Goal: Task Accomplishment & Management: Use online tool/utility

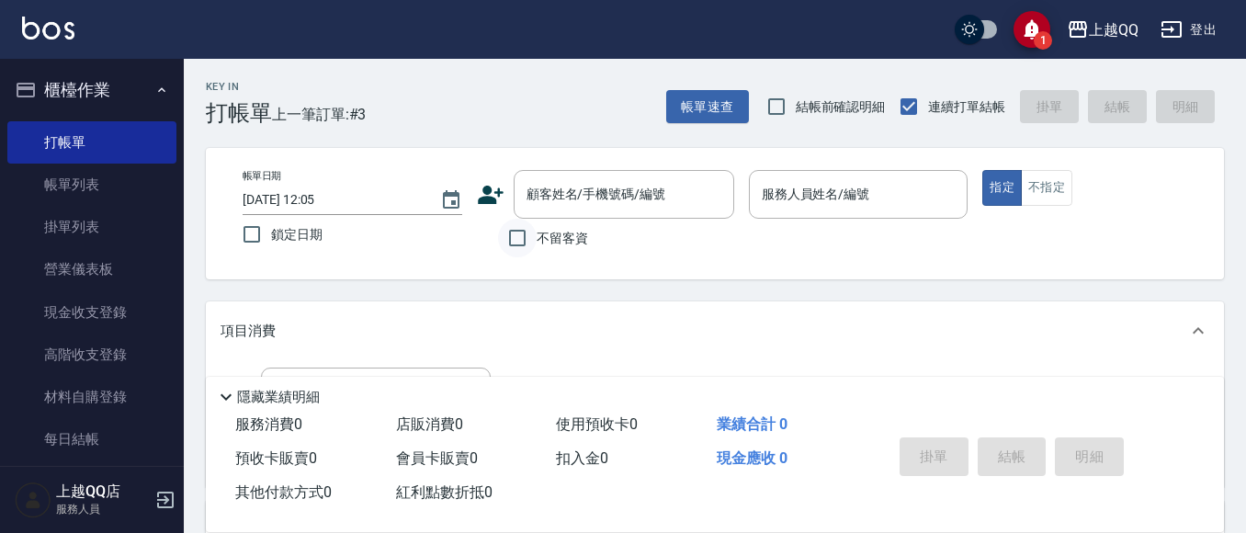
click at [511, 223] on input "不留客資" at bounding box center [517, 238] width 39 height 39
checkbox input "true"
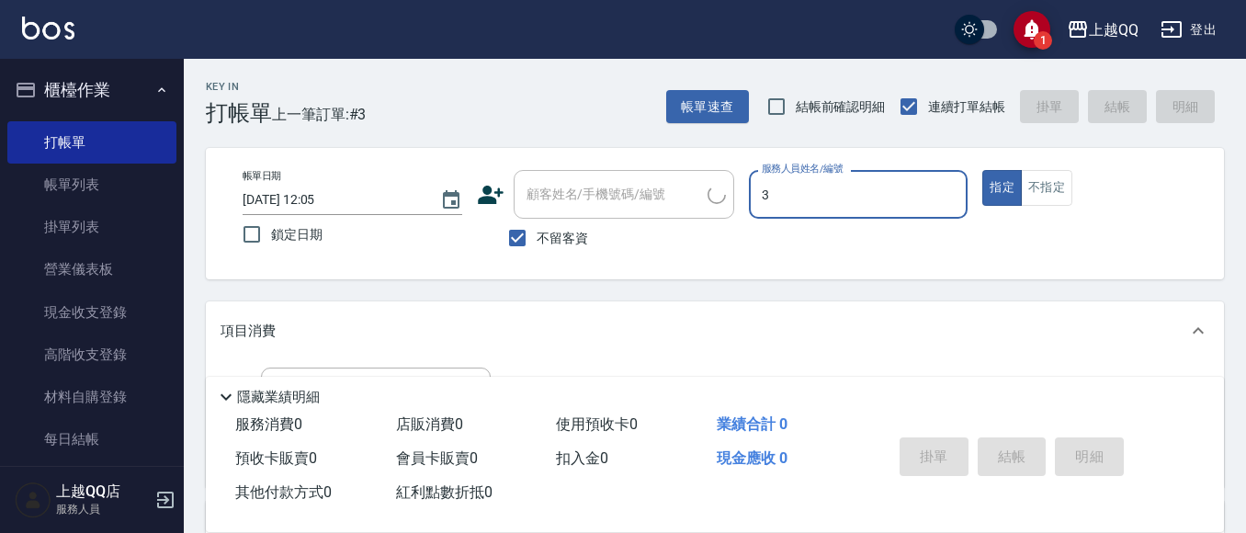
type input "3"
type button "true"
type input "佩怡-3"
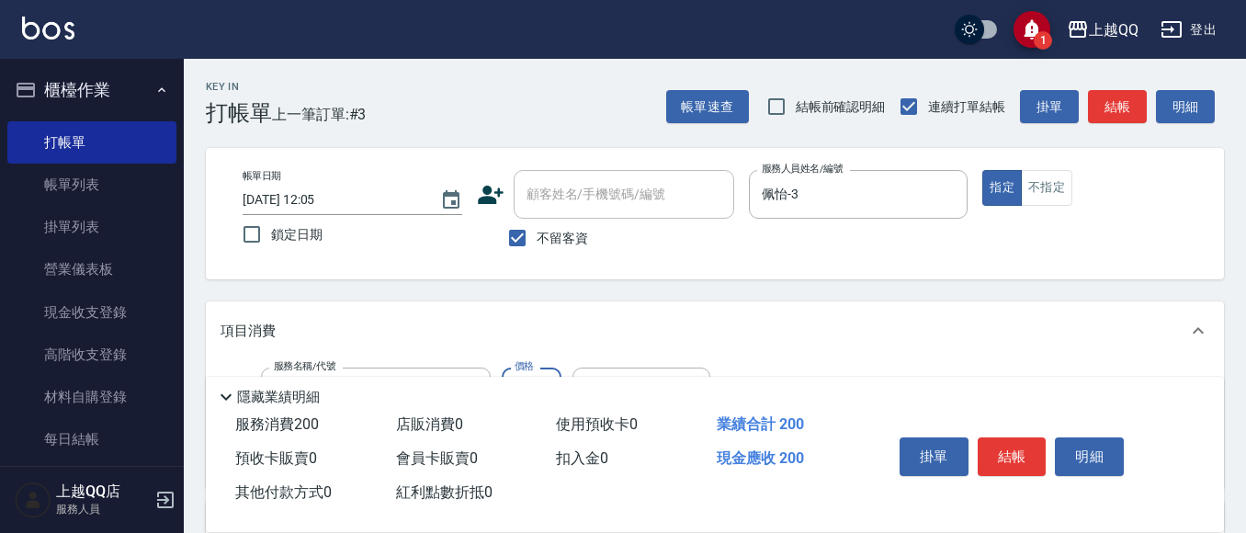
type input "洗髮(101)"
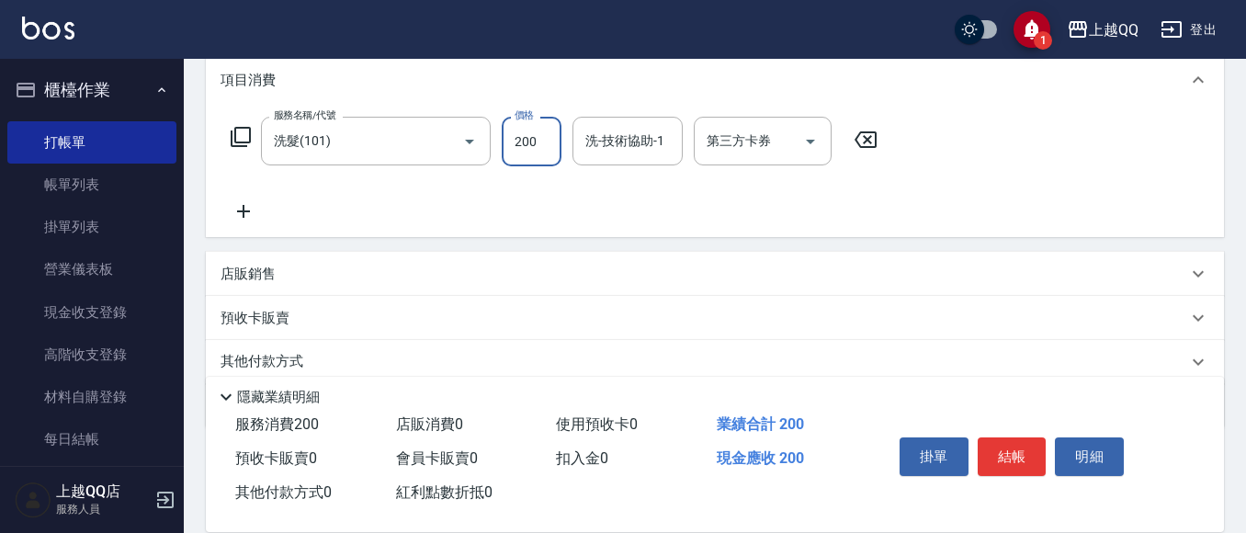
scroll to position [231, 0]
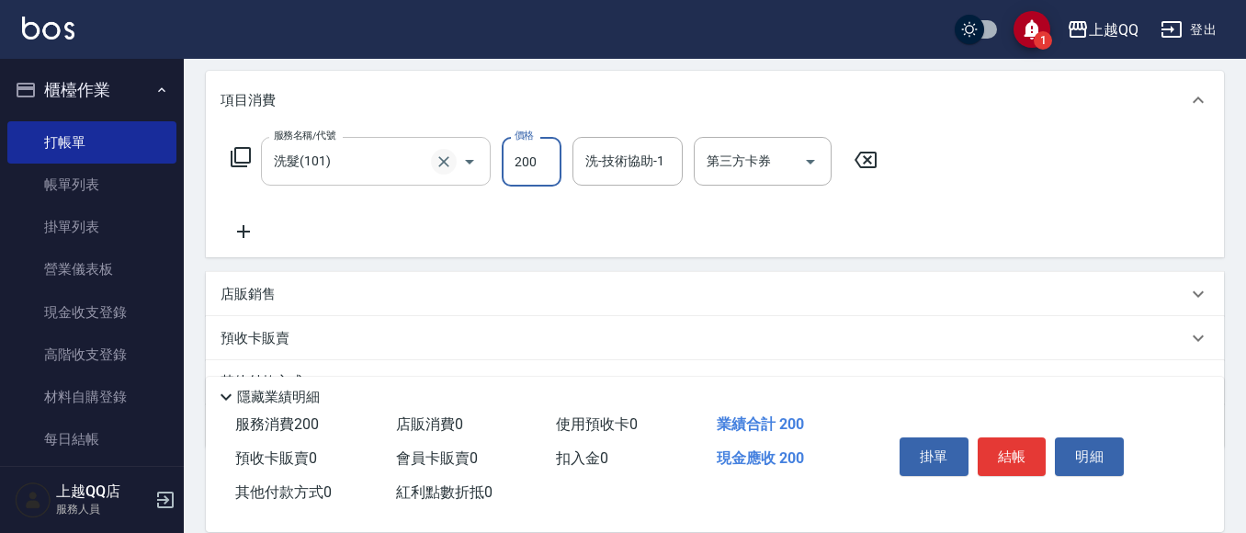
click at [435, 161] on icon "Clear" at bounding box center [443, 161] width 18 height 18
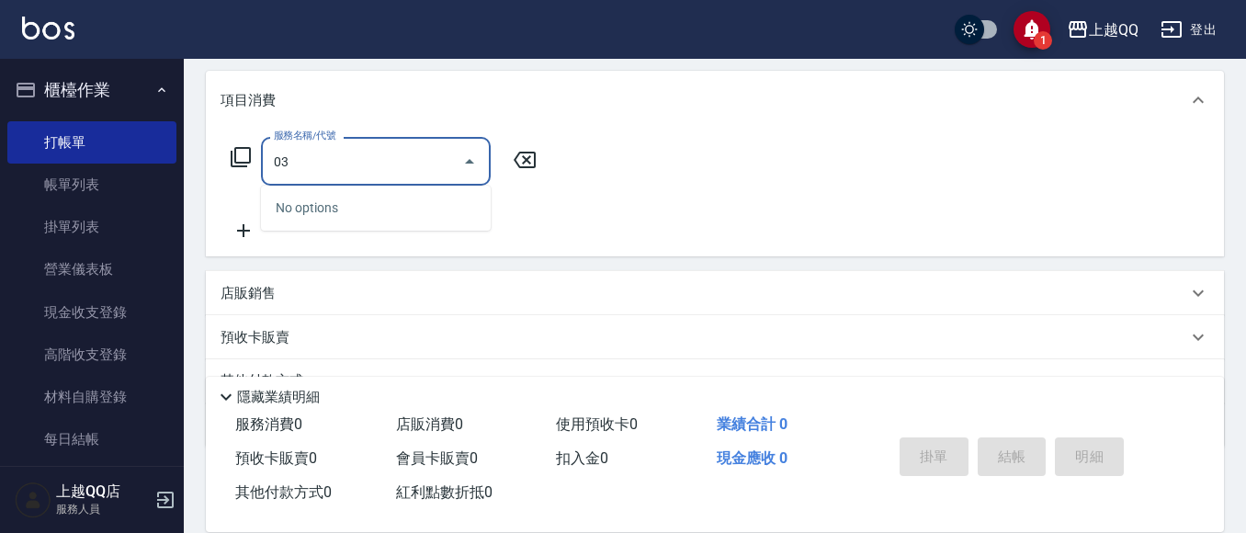
type input "0"
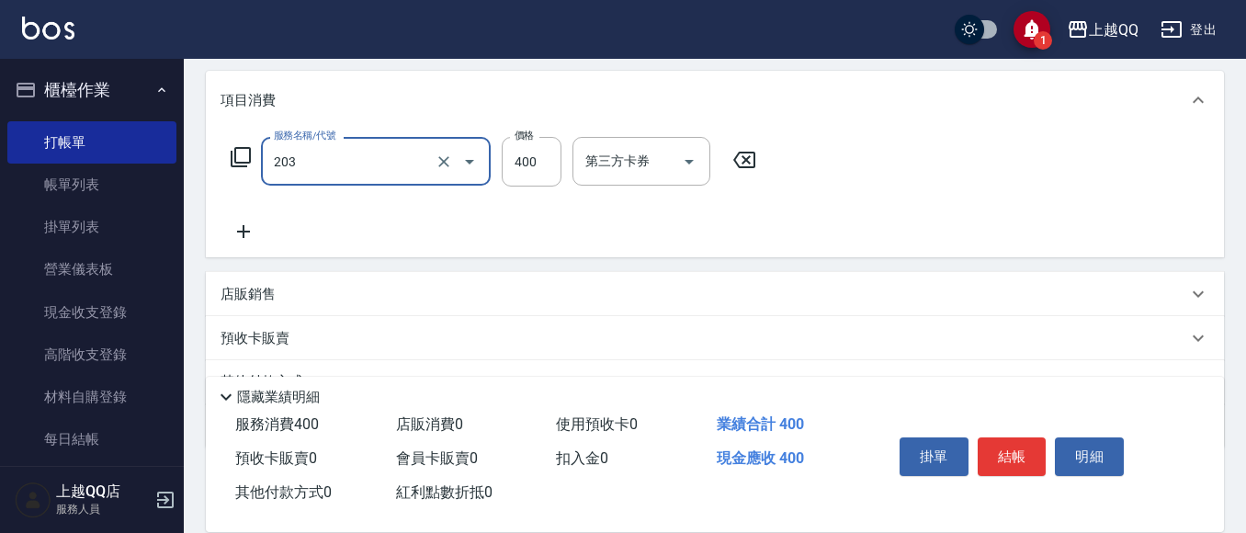
type input "指定單剪(203)"
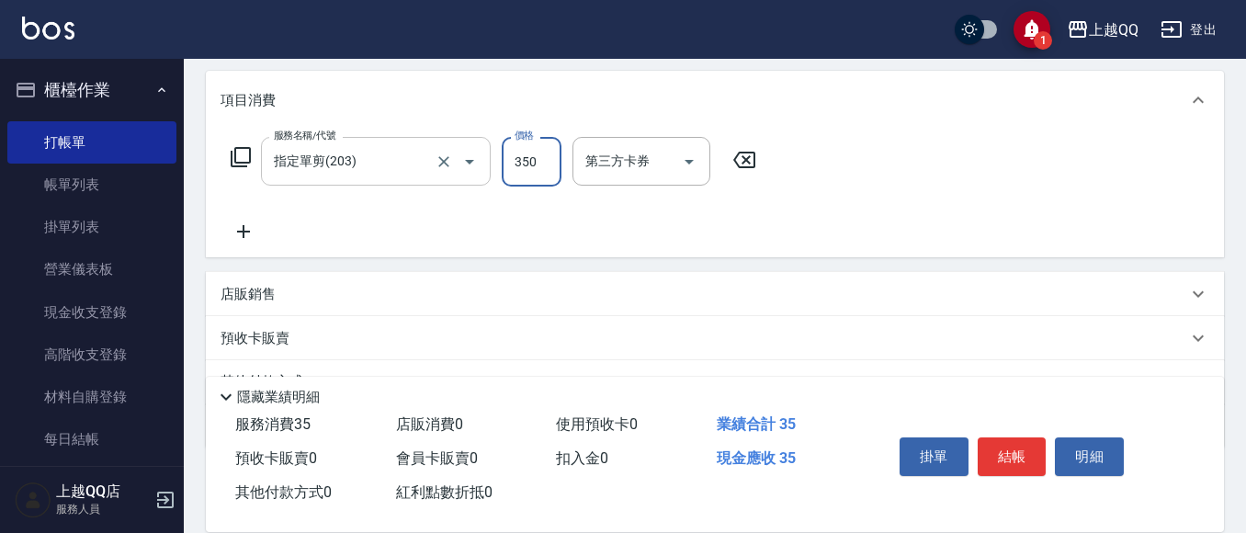
type input "350"
click at [990, 447] on button "結帳" at bounding box center [1011, 456] width 69 height 39
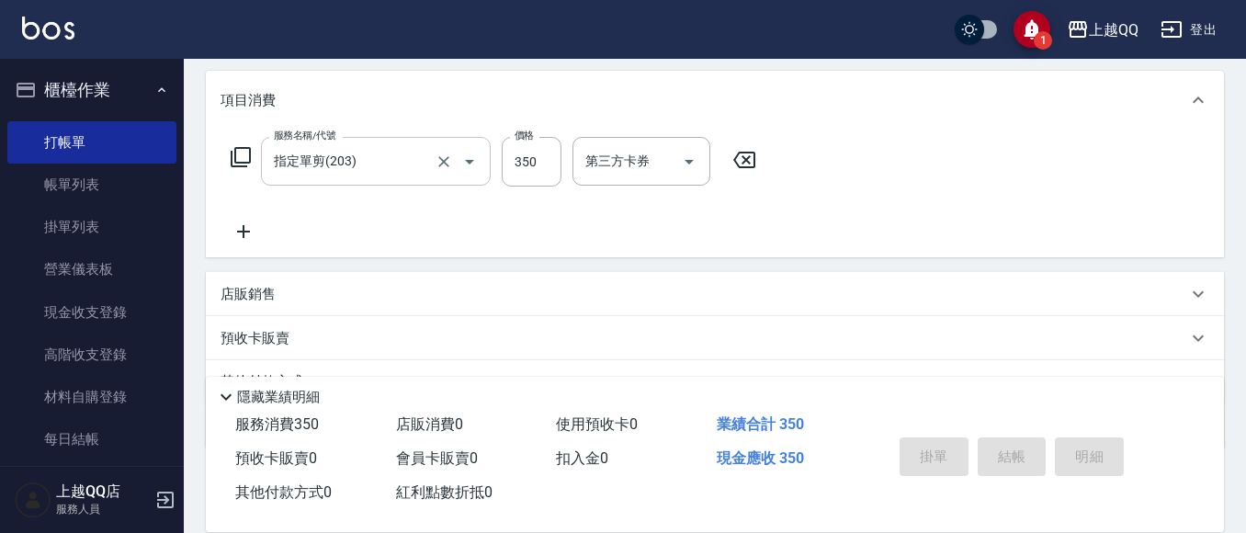
type input "[DATE] 13:22"
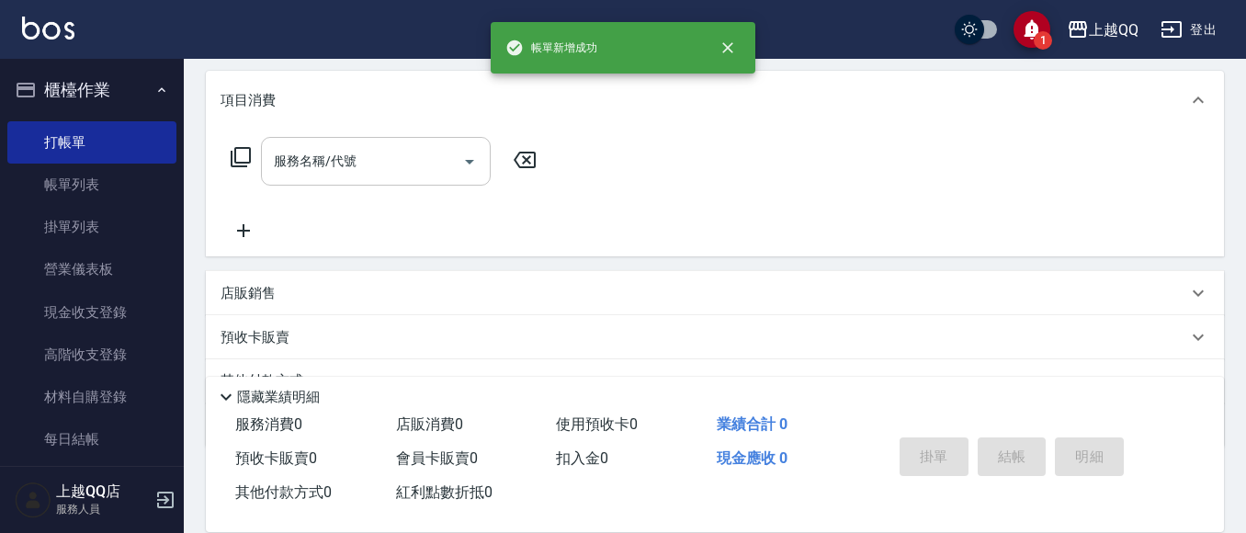
scroll to position [0, 0]
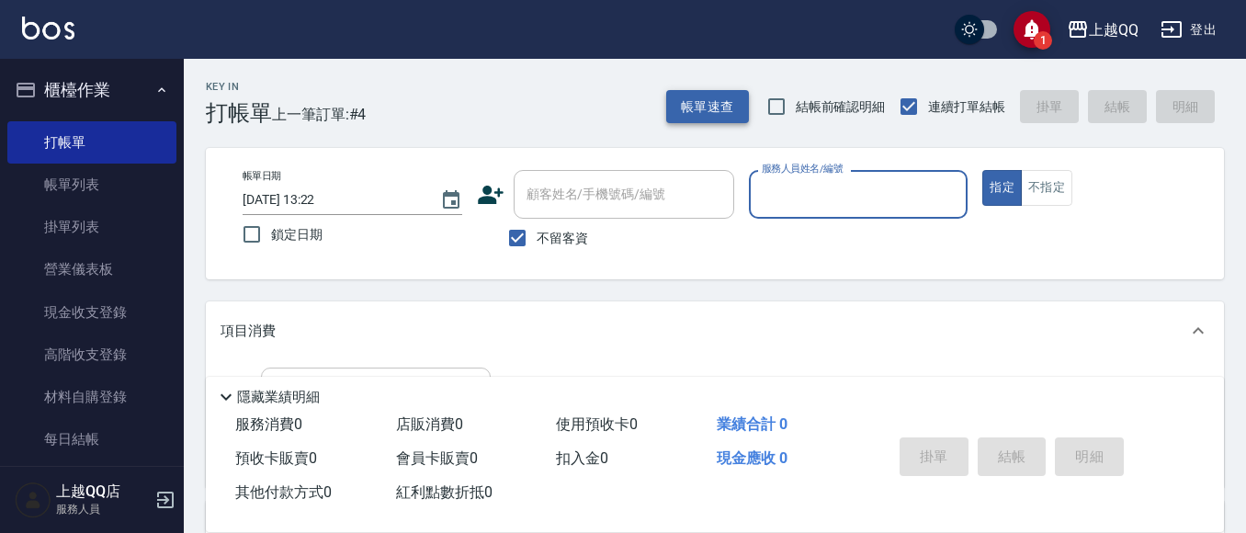
click at [718, 115] on button "帳單速查" at bounding box center [707, 107] width 83 height 34
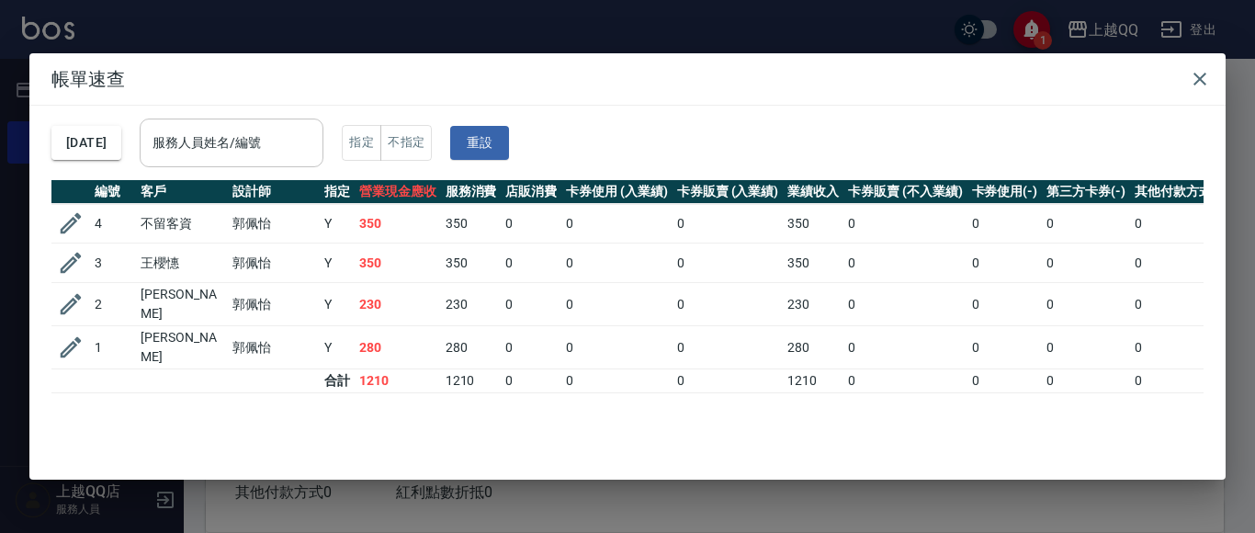
click at [230, 130] on div "服務人員姓名/編號 服務人員姓名/編號" at bounding box center [232, 142] width 184 height 49
type input "佩怡-3"
click at [1206, 74] on icon "button" at bounding box center [1200, 79] width 22 height 22
